Goal: Check status: Check status

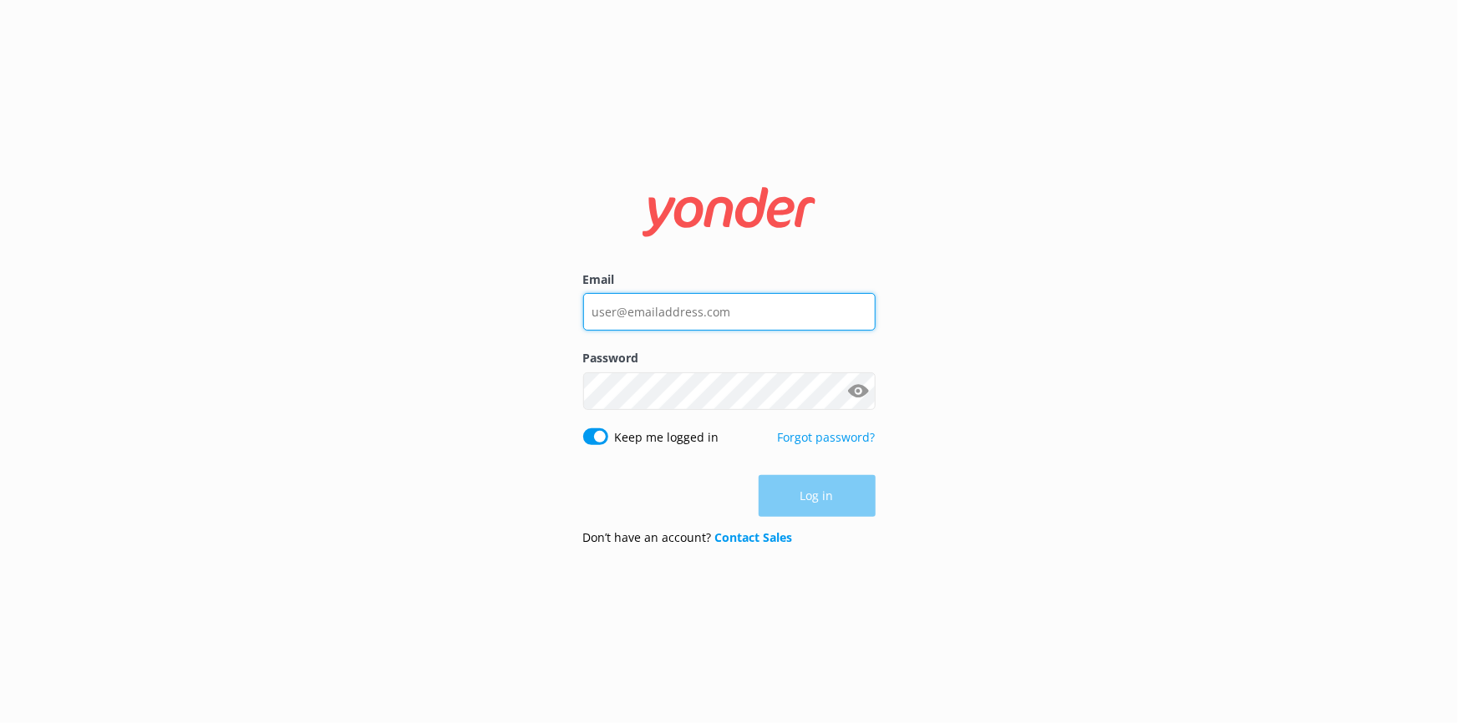
type input "[EMAIL_ADDRESS][DOMAIN_NAME]"
click at [827, 510] on div "Log in" at bounding box center [729, 496] width 292 height 42
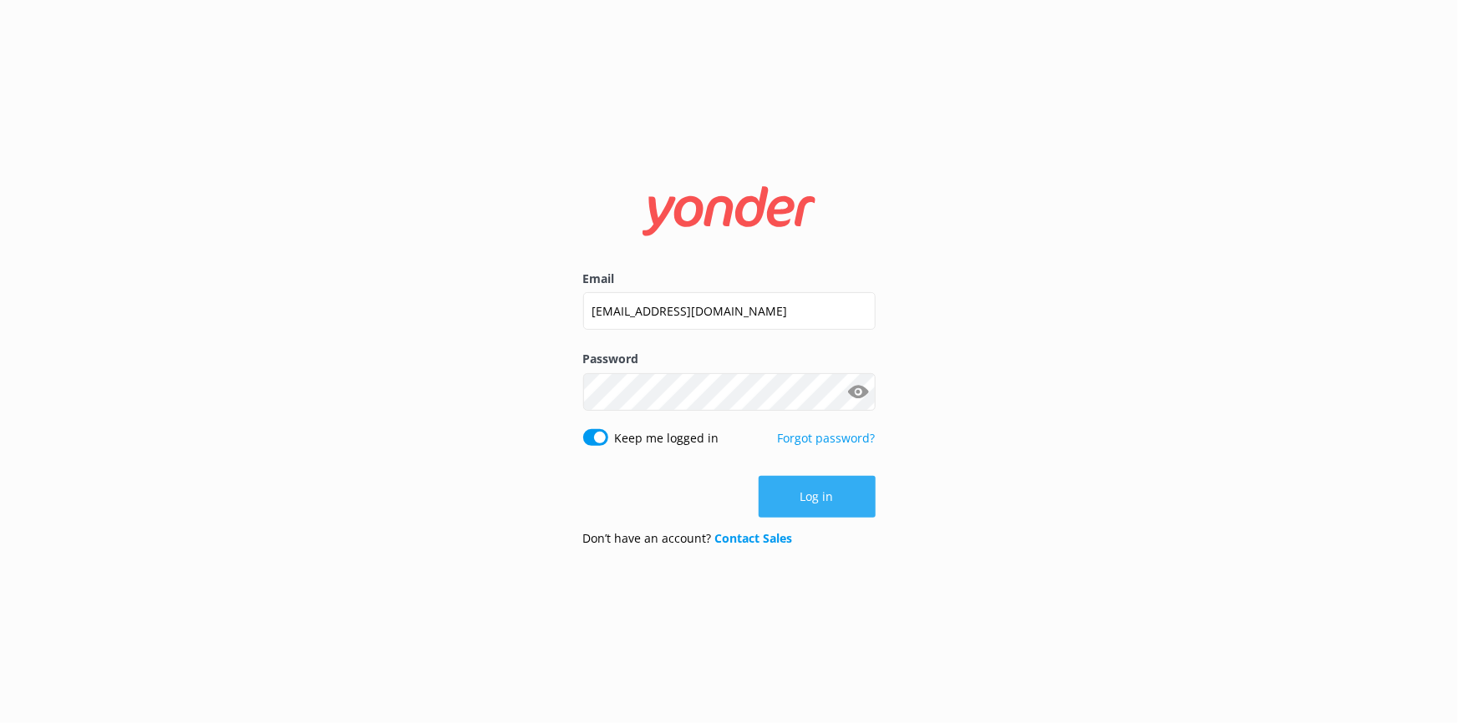
click at [833, 490] on button "Log in" at bounding box center [817, 497] width 117 height 42
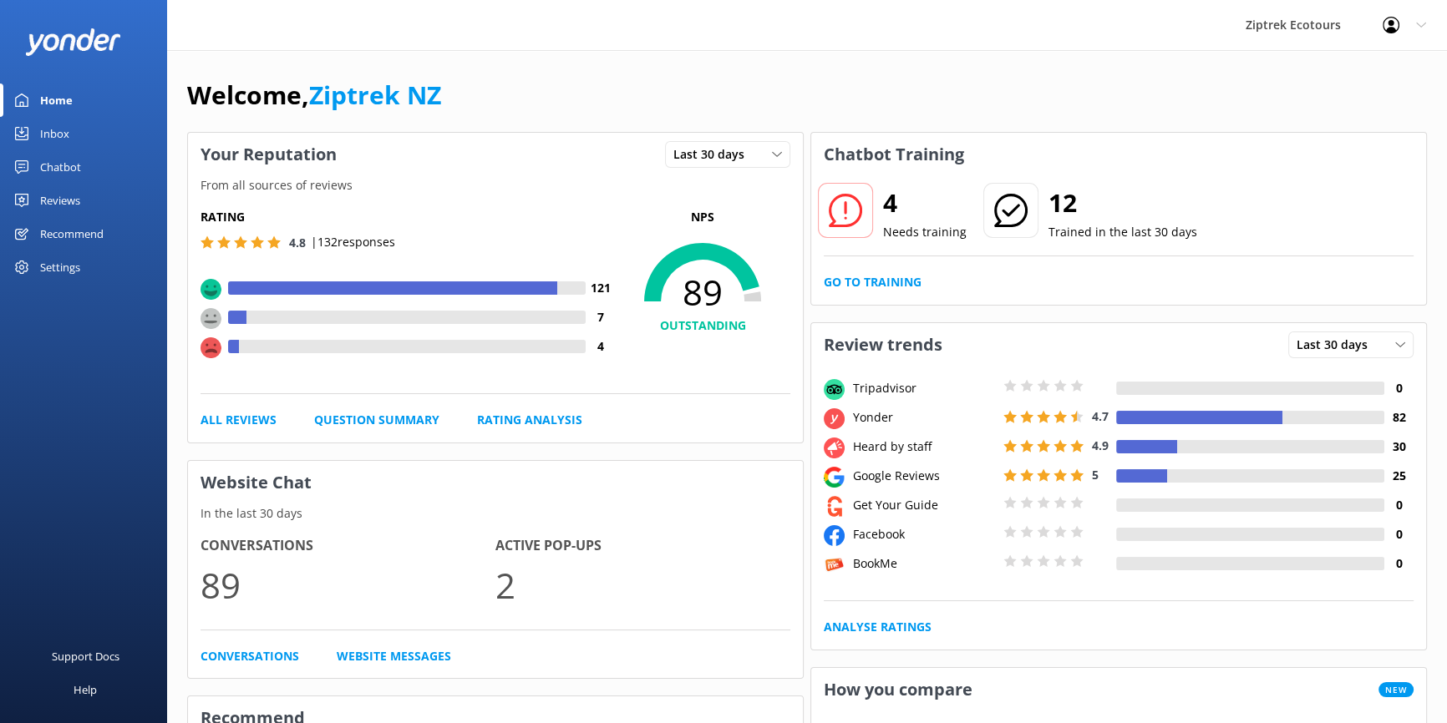
click at [19, 201] on icon at bounding box center [21, 200] width 13 height 13
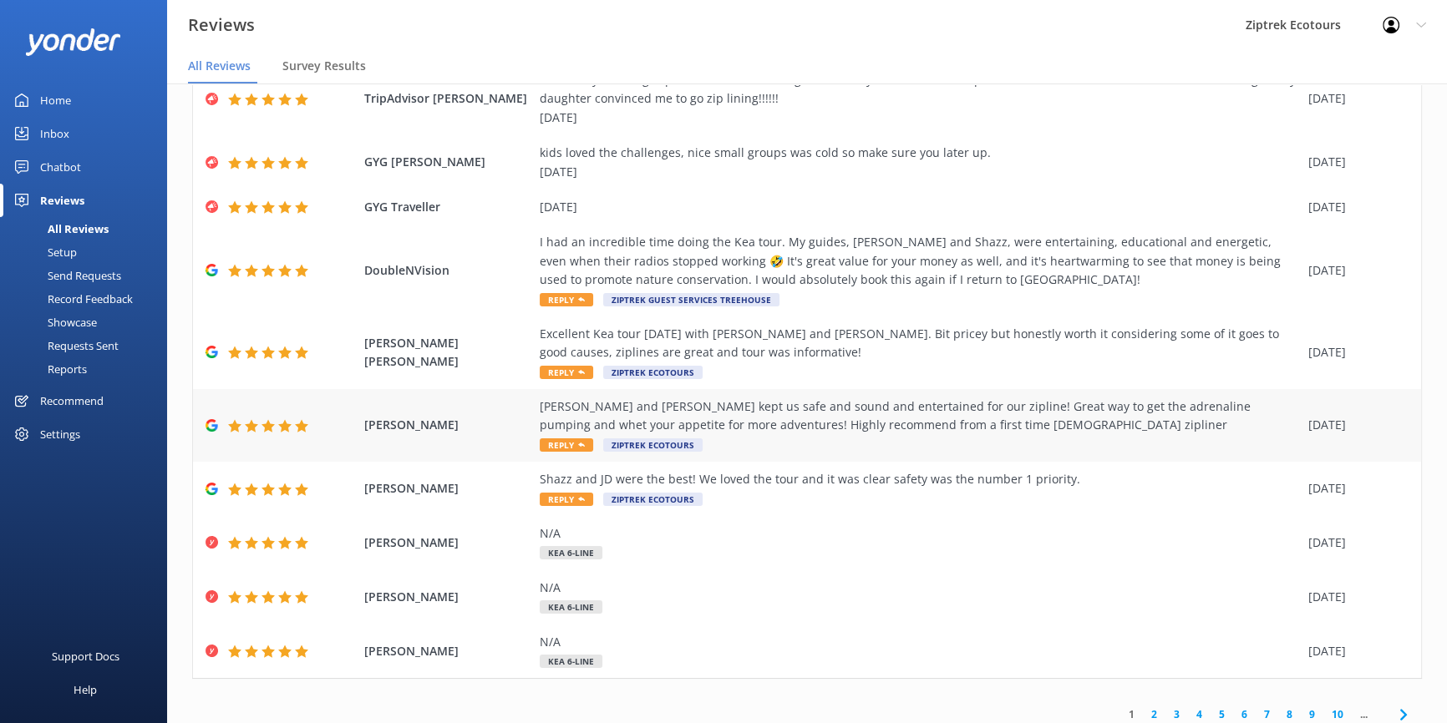
scroll to position [133, 0]
